Goal: Transaction & Acquisition: Purchase product/service

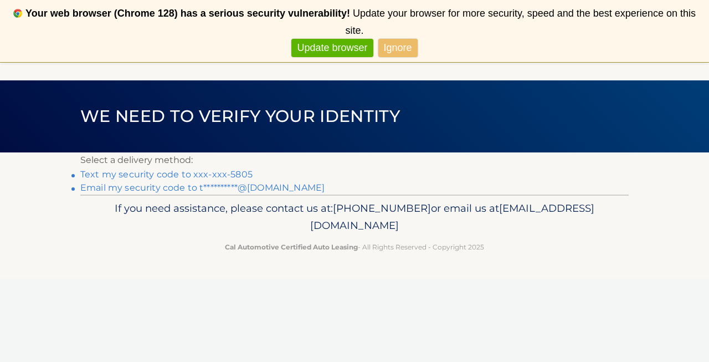
scroll to position [49, 0]
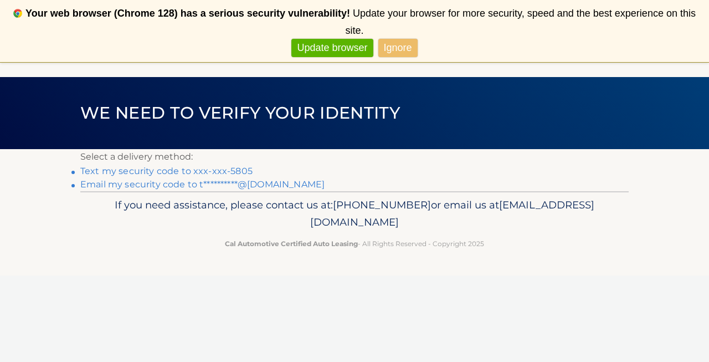
click at [223, 169] on link "Text my security code to xxx-xxx-5805" at bounding box center [166, 171] width 172 height 11
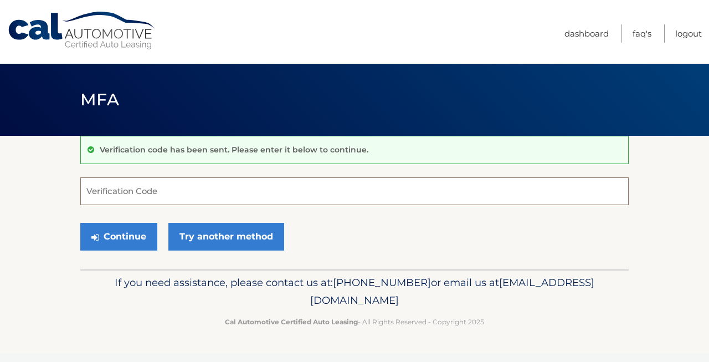
click at [186, 193] on input "Verification Code" at bounding box center [354, 191] width 548 height 28
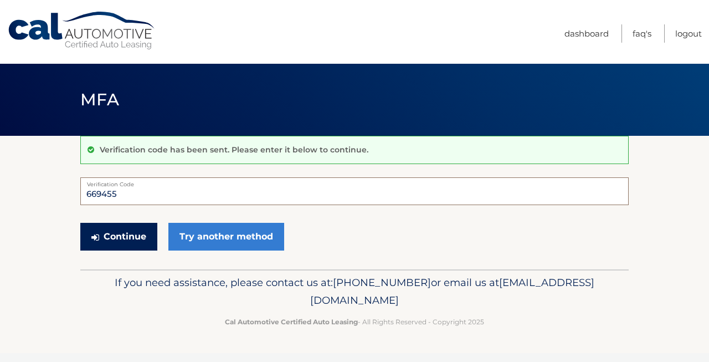
type input "669455"
click at [123, 234] on button "Continue" at bounding box center [118, 237] width 77 height 28
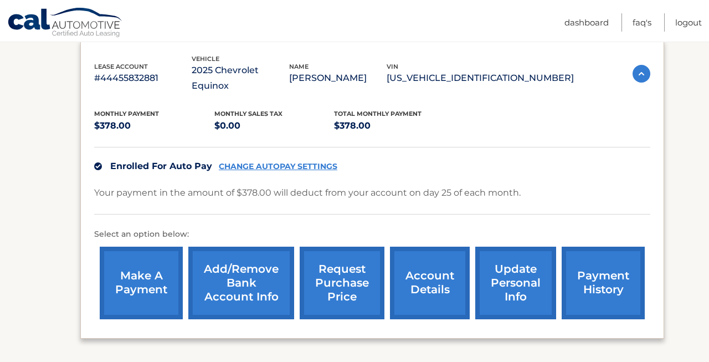
scroll to position [187, 0]
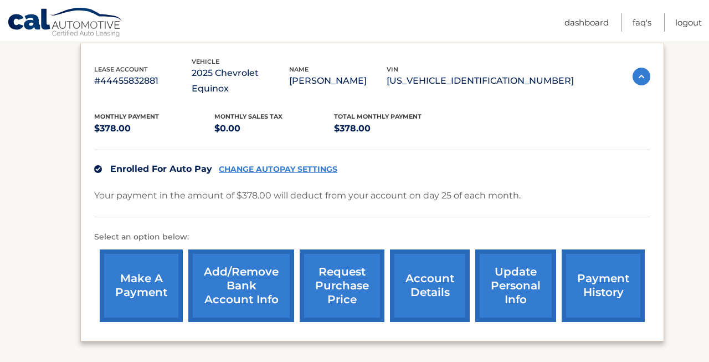
click at [132, 271] on link "make a payment" at bounding box center [141, 285] width 83 height 73
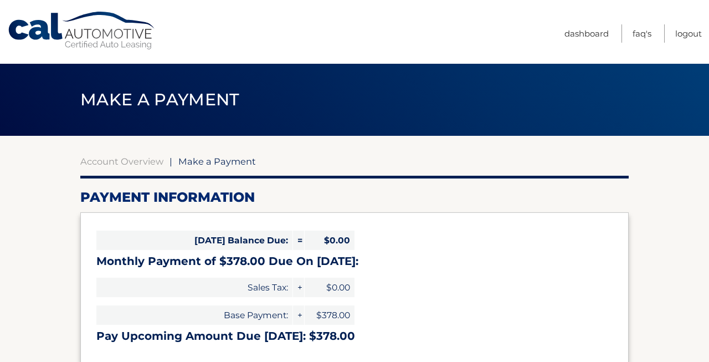
select select "MTA3NjI0NjgtNTIyNi00NDQyLWJkNmQtOTFmZGE3YmQ0NWVh"
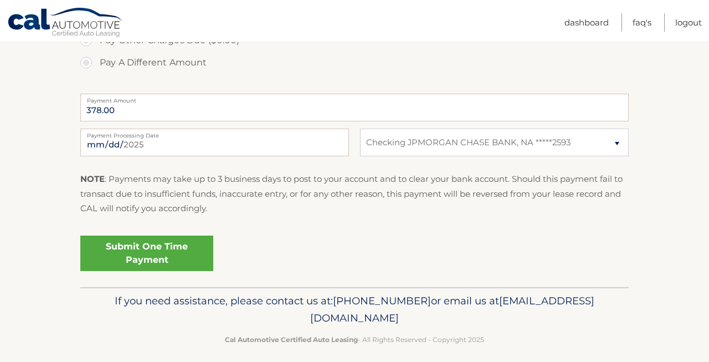
scroll to position [430, 0]
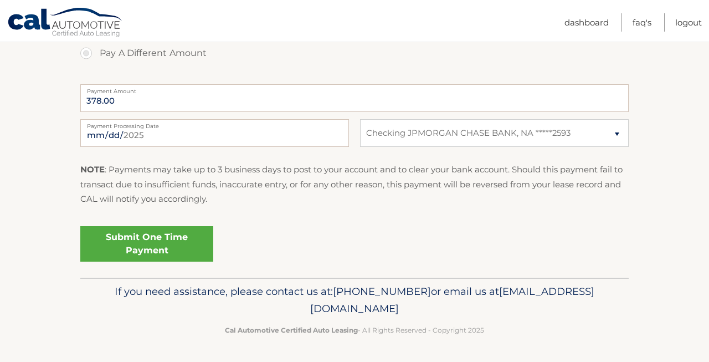
click at [169, 249] on link "Submit One Time Payment" at bounding box center [146, 243] width 133 height 35
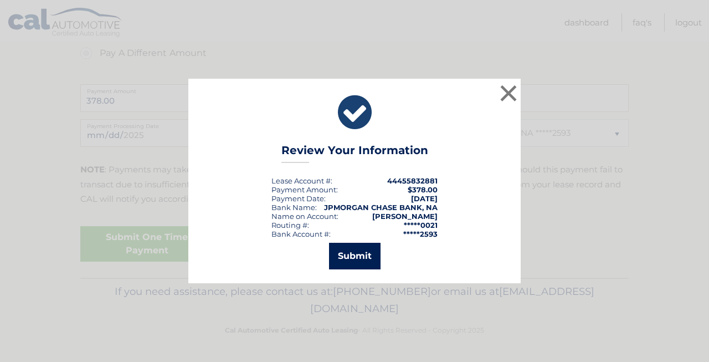
click at [348, 263] on button "Submit" at bounding box center [355, 256] width 52 height 27
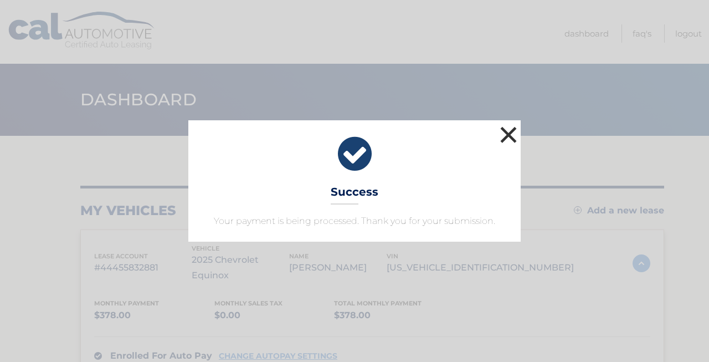
click at [509, 137] on button "×" at bounding box center [508, 134] width 22 height 22
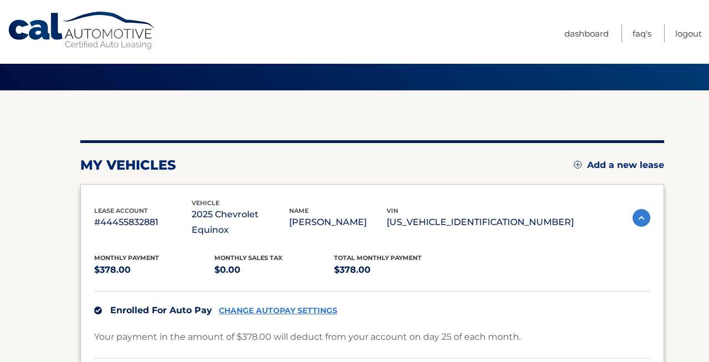
scroll to position [36, 0]
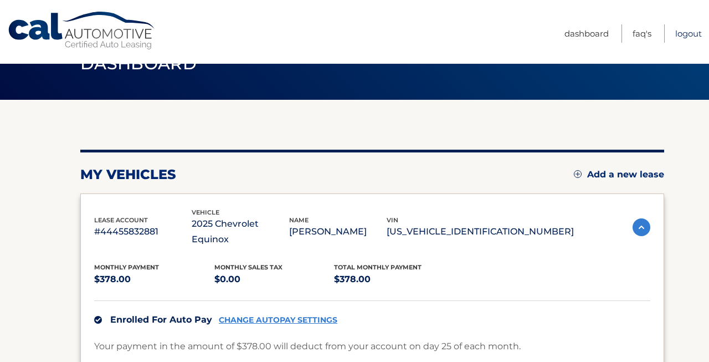
click at [688, 32] on link "Logout" at bounding box center [688, 33] width 27 height 18
